Goal: Obtain resource: Download file/media

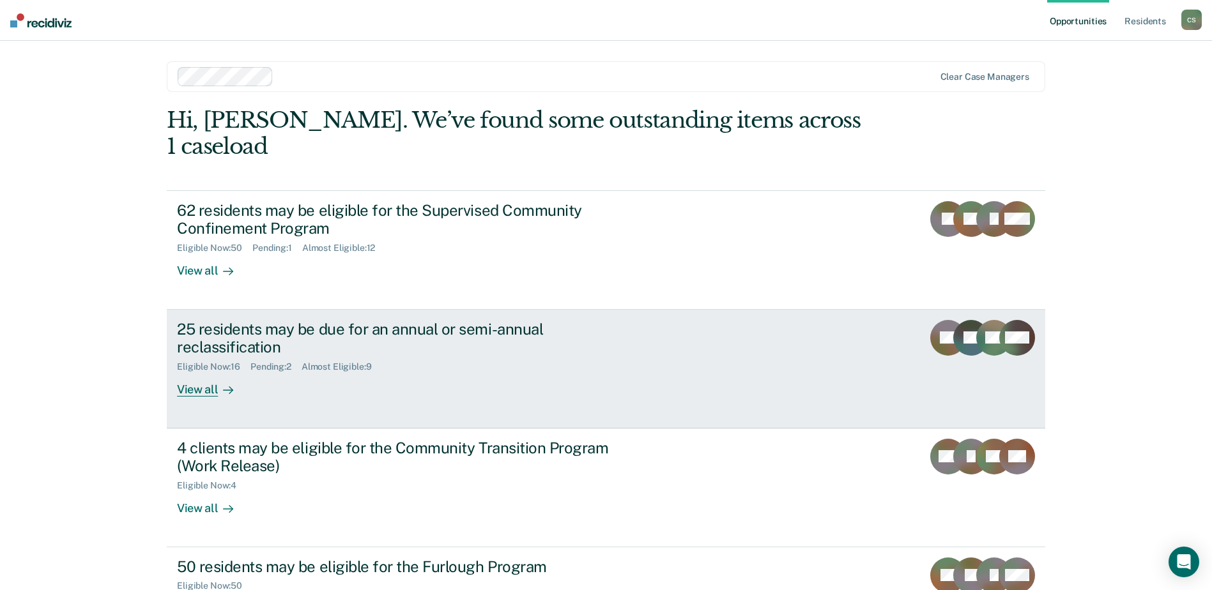
click at [193, 372] on div "View all" at bounding box center [213, 384] width 72 height 25
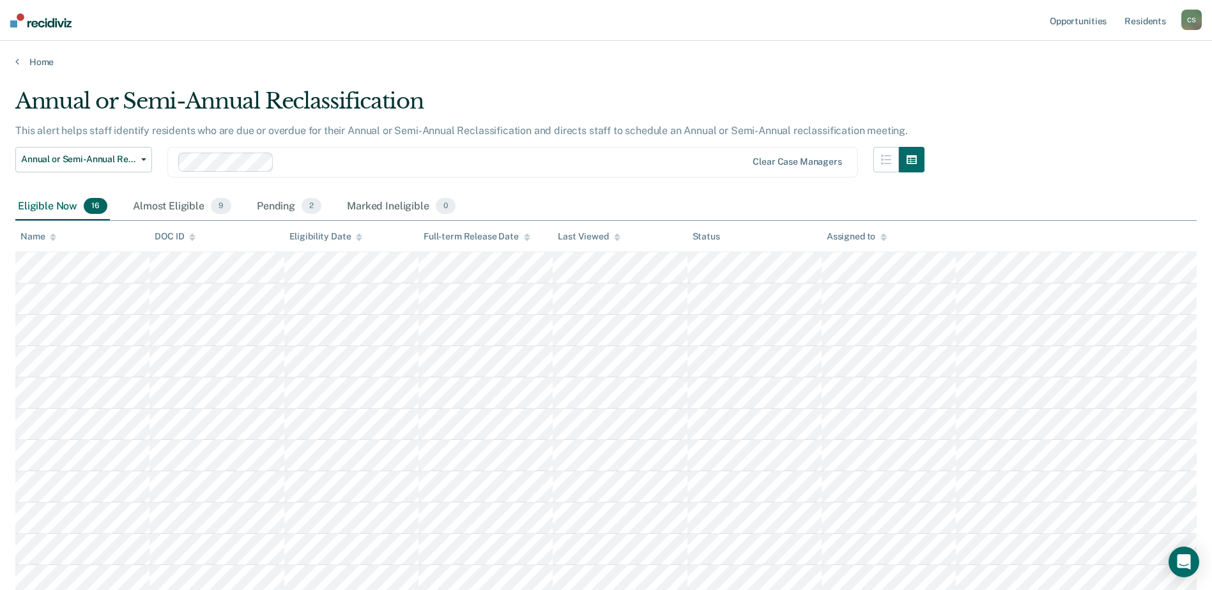
click at [50, 239] on icon at bounding box center [53, 237] width 6 height 8
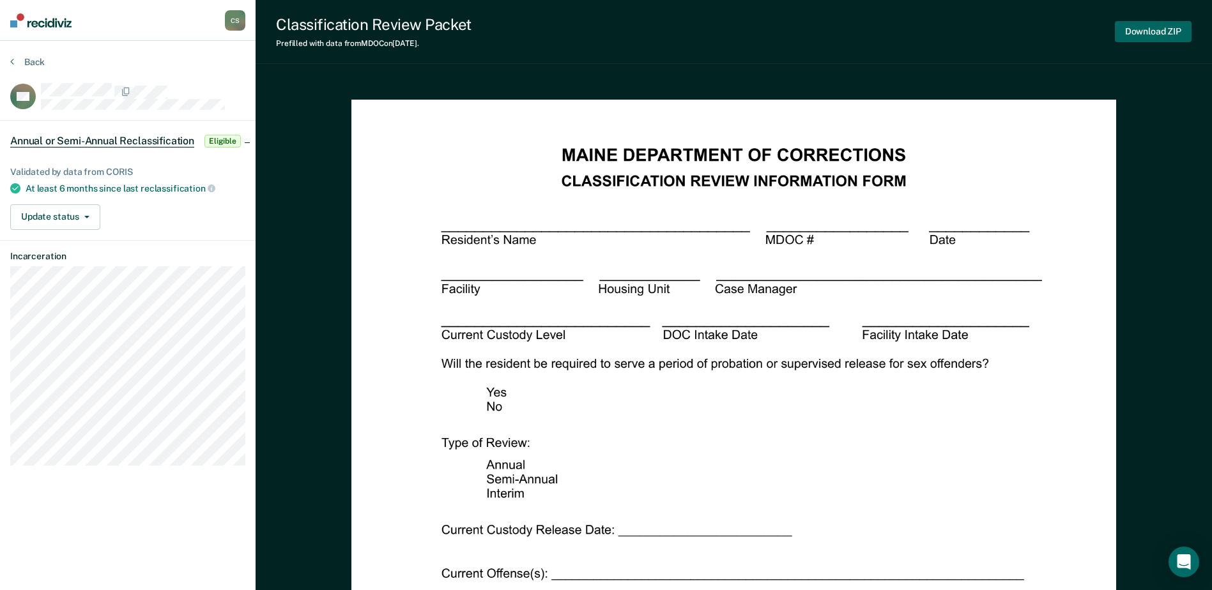
click at [1141, 30] on button "Download ZIP" at bounding box center [1153, 31] width 77 height 21
